Goal: Find specific page/section: Find specific page/section

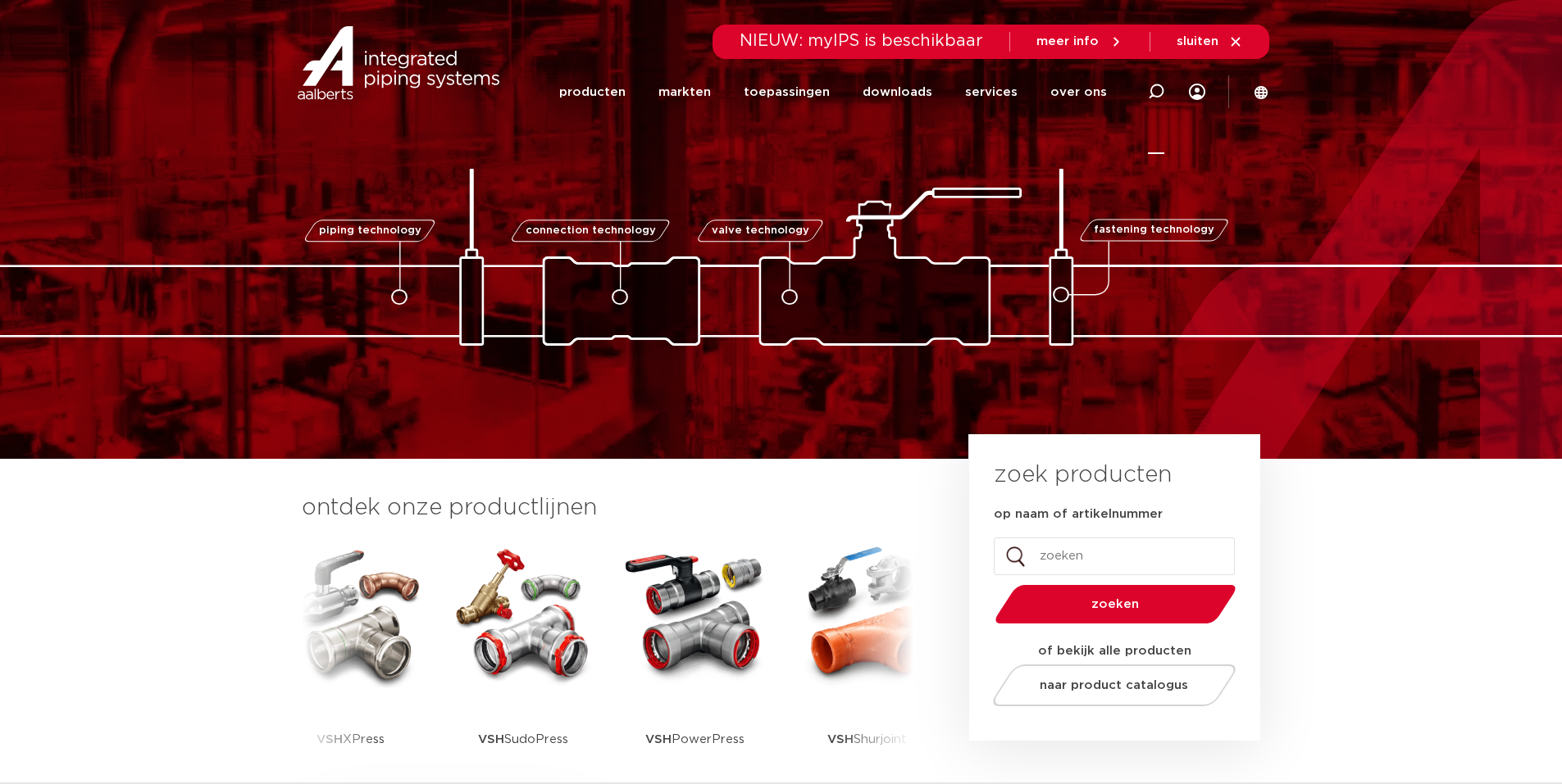
click at [1153, 88] on icon at bounding box center [1155, 91] width 16 height 16
click at [739, 88] on input "Zoeken" at bounding box center [908, 89] width 516 height 33
type input "6206301"
click button "Zoeken" at bounding box center [0, 0] width 0 height 0
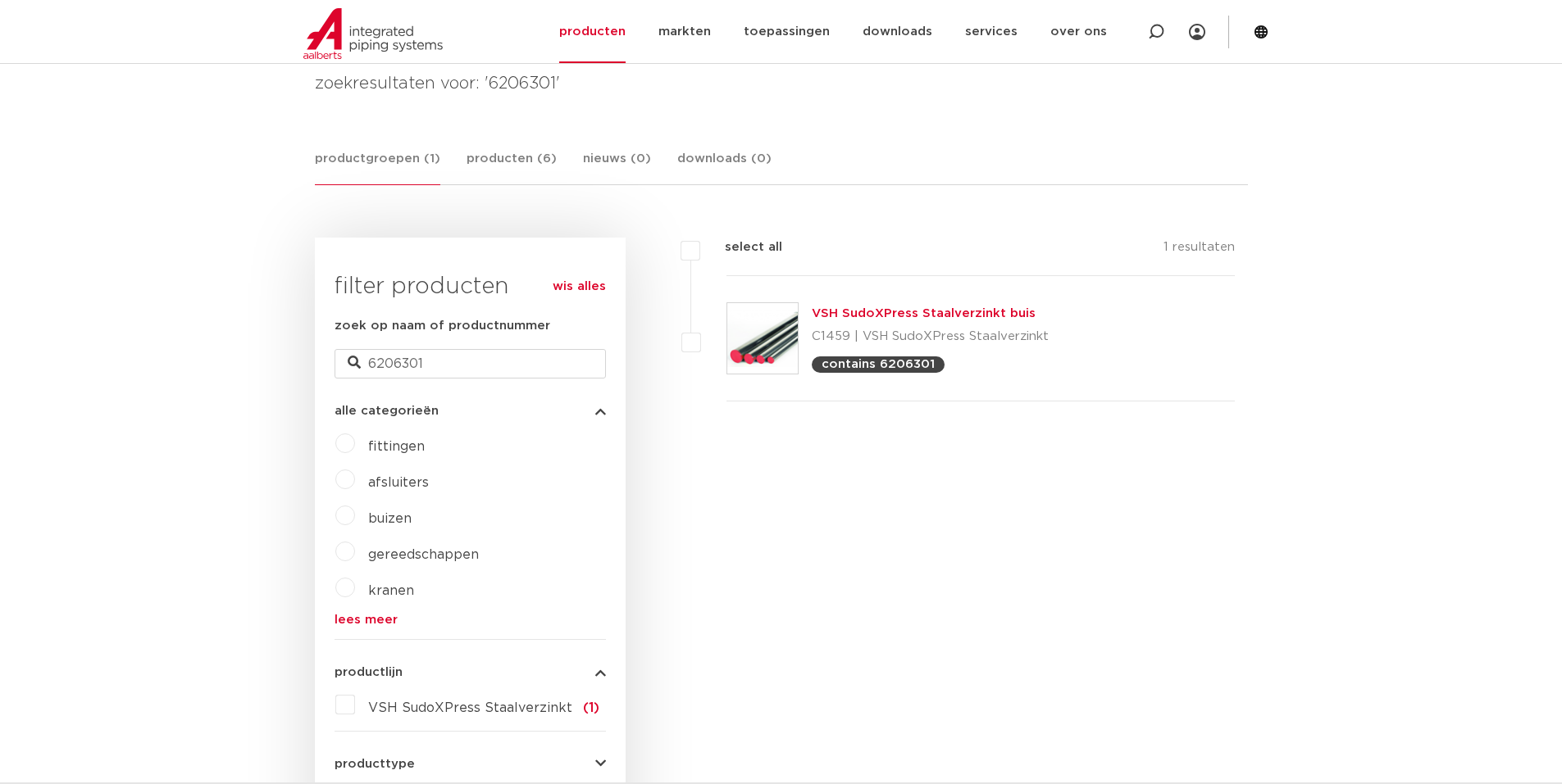
click at [927, 316] on link "VSH SudoXPress Staalverzinkt buis" at bounding box center [923, 313] width 224 height 12
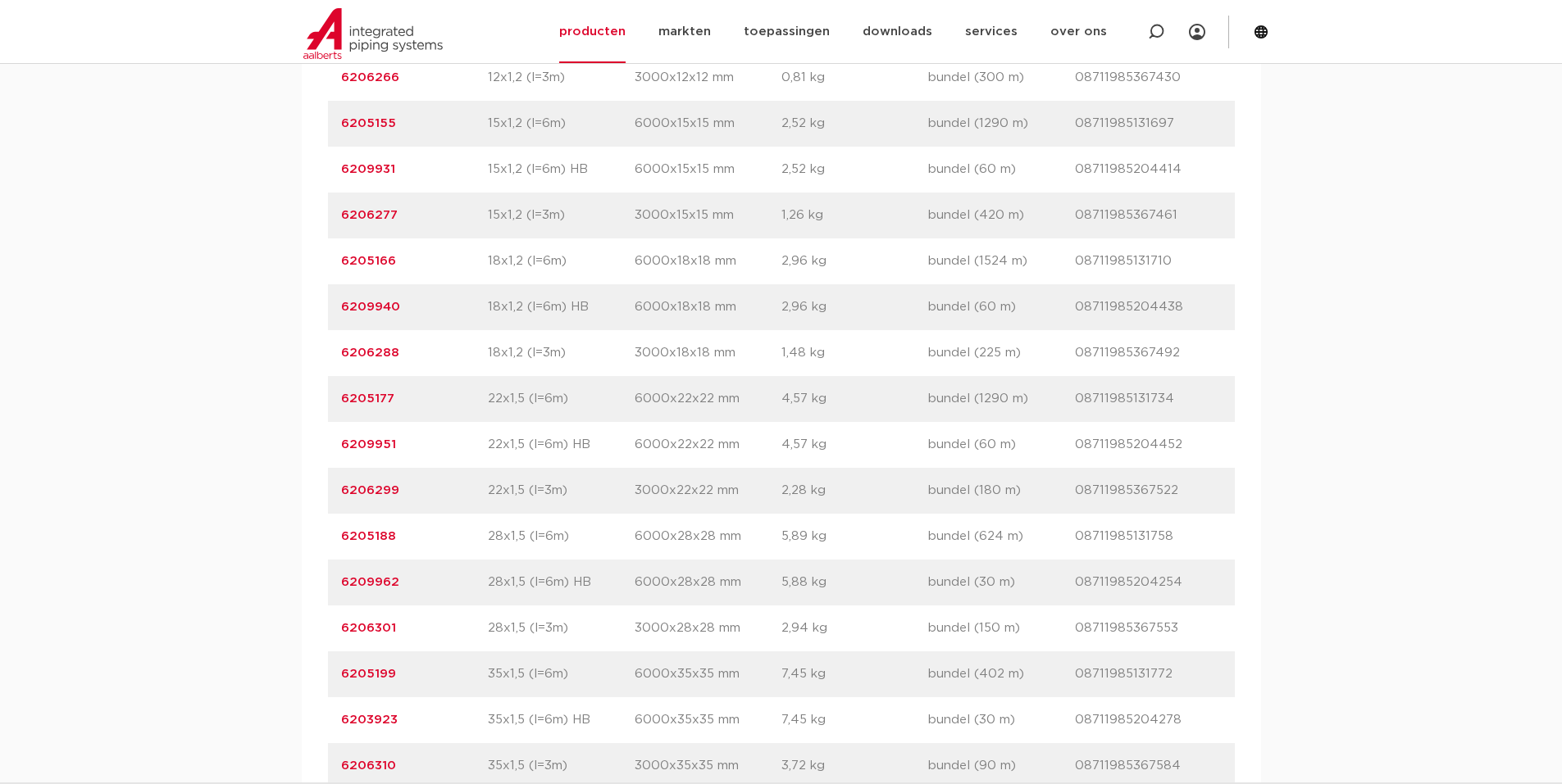
scroll to position [1393, 0]
